Goal: Answer question/provide support

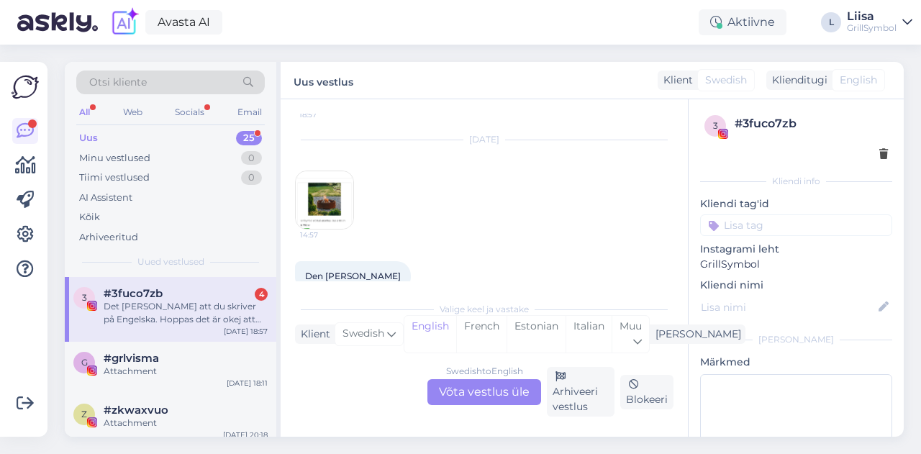
scroll to position [274, 0]
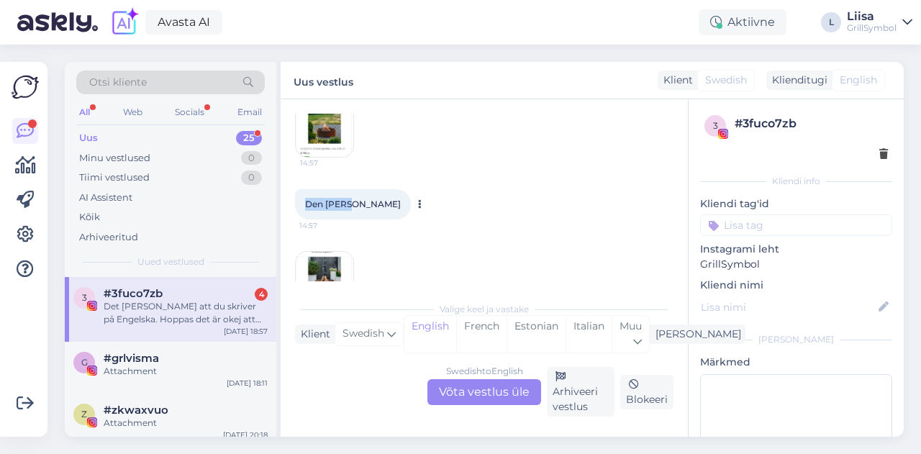
drag, startPoint x: 343, startPoint y: 204, endPoint x: 301, endPoint y: 204, distance: 41.7
click at [301, 204] on div "Den [PERSON_NAME] 14:57" at bounding box center [353, 204] width 116 height 30
copy span "Den [PERSON_NAME]"
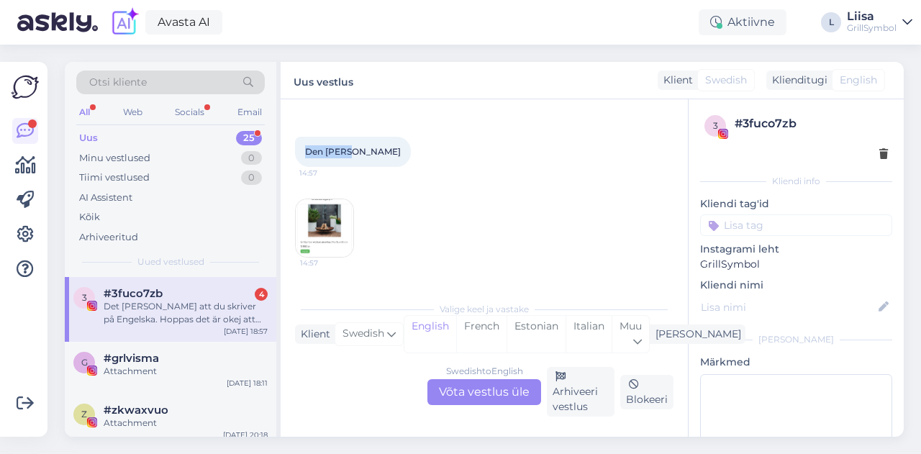
scroll to position [418, 0]
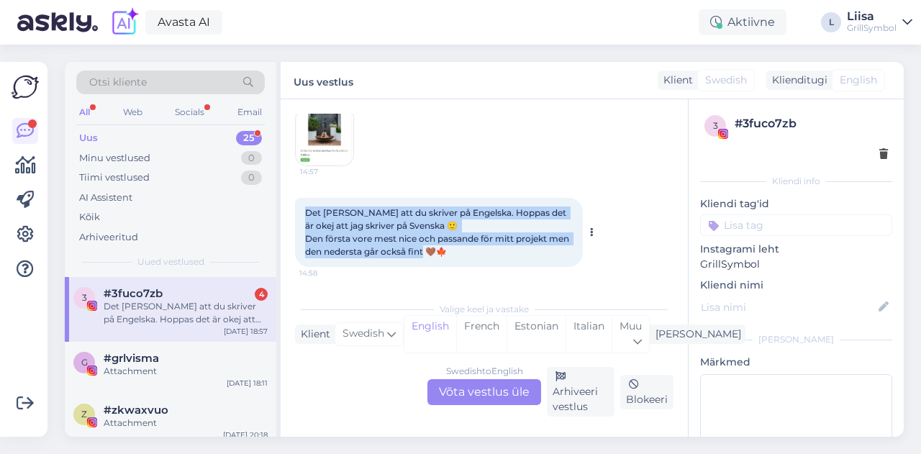
drag, startPoint x: 306, startPoint y: 206, endPoint x: 496, endPoint y: 250, distance: 195.4
click at [496, 250] on div "Det [PERSON_NAME] att du skriver på Engelska. Hoppas det är okej att jag skrive…" at bounding box center [439, 232] width 288 height 69
copy span "Det [PERSON_NAME] att du skriver på Engelska. Hoppas det är okej att jag skrive…"
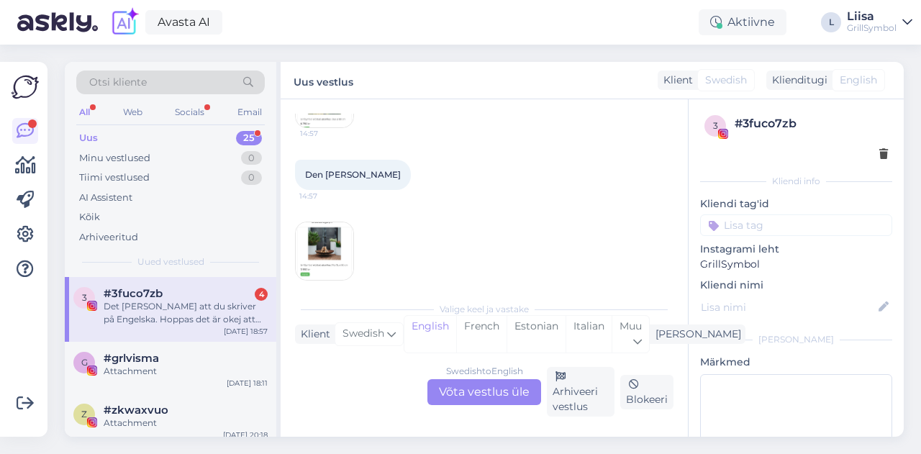
scroll to position [274, 0]
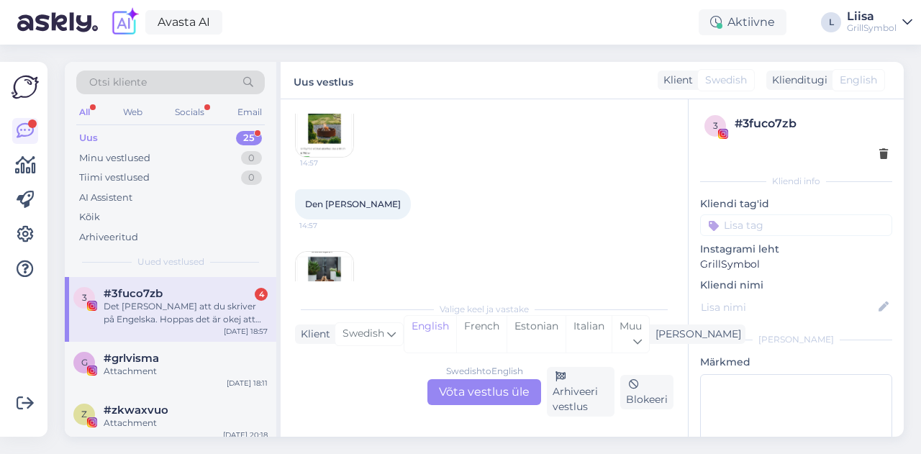
click at [323, 133] on img at bounding box center [325, 128] width 58 height 58
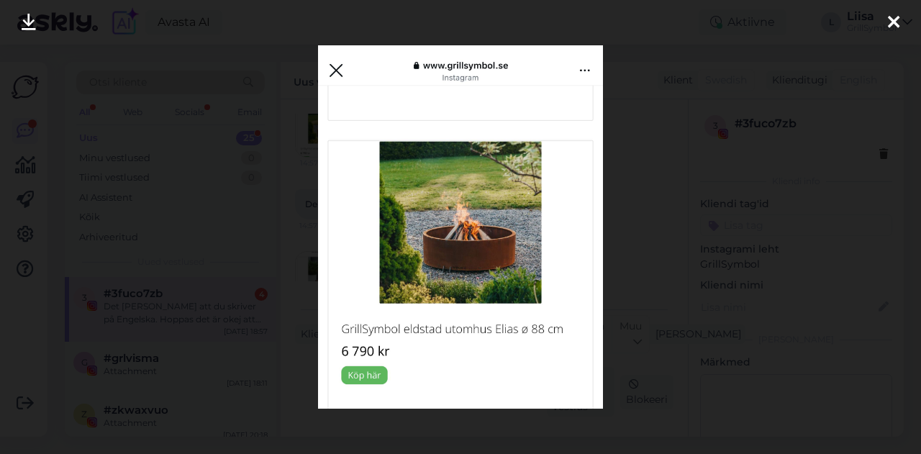
click at [894, 24] on icon at bounding box center [894, 23] width 12 height 19
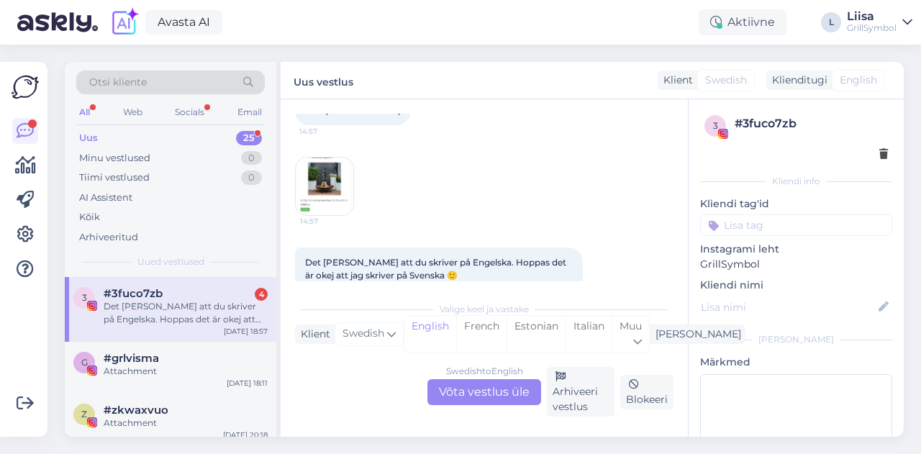
scroll to position [418, 0]
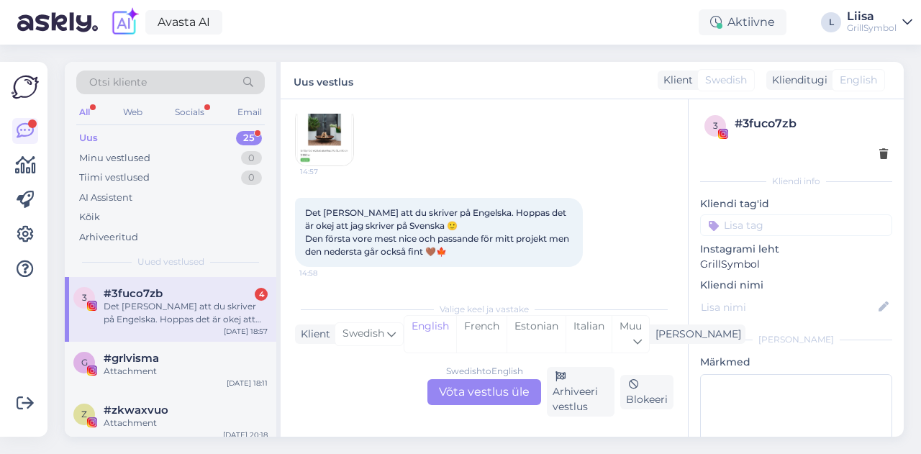
click at [321, 147] on img at bounding box center [325, 137] width 58 height 58
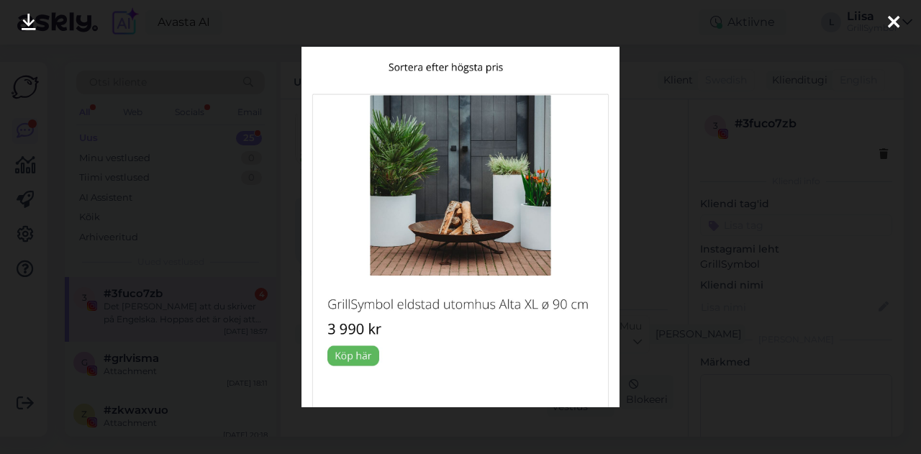
click at [892, 21] on icon at bounding box center [894, 23] width 12 height 19
